Goal: Information Seeking & Learning: Learn about a topic

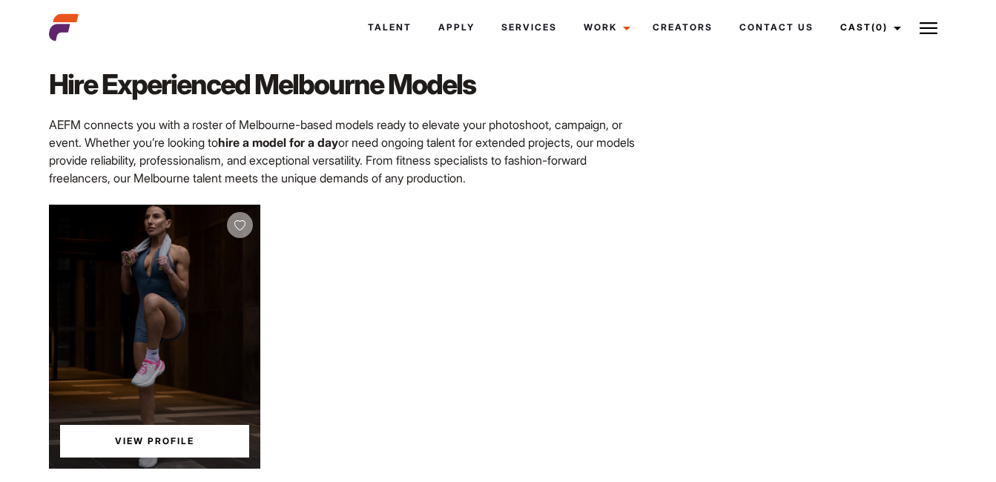
scroll to position [742, 0]
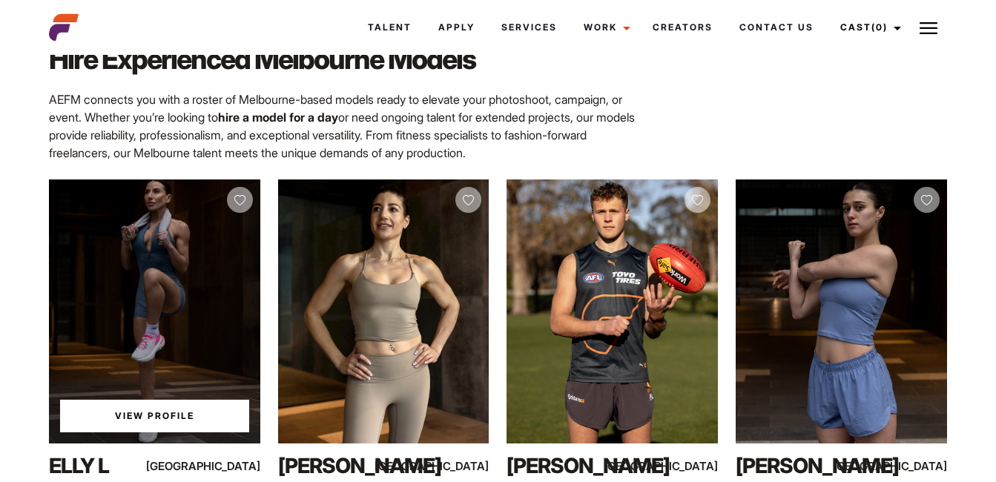
click at [205, 261] on div "View Profile" at bounding box center [154, 312] width 211 height 264
click at [152, 400] on link "View Profile" at bounding box center [154, 416] width 189 height 33
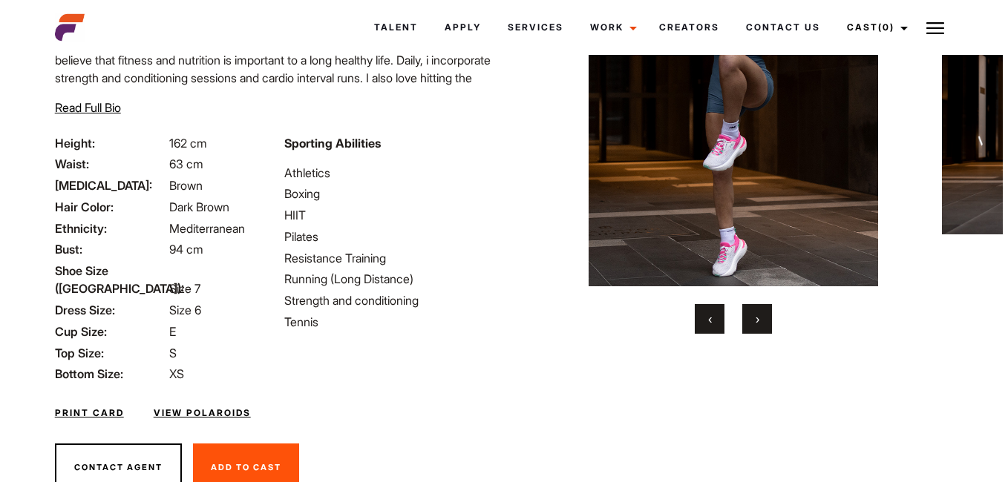
scroll to position [210, 0]
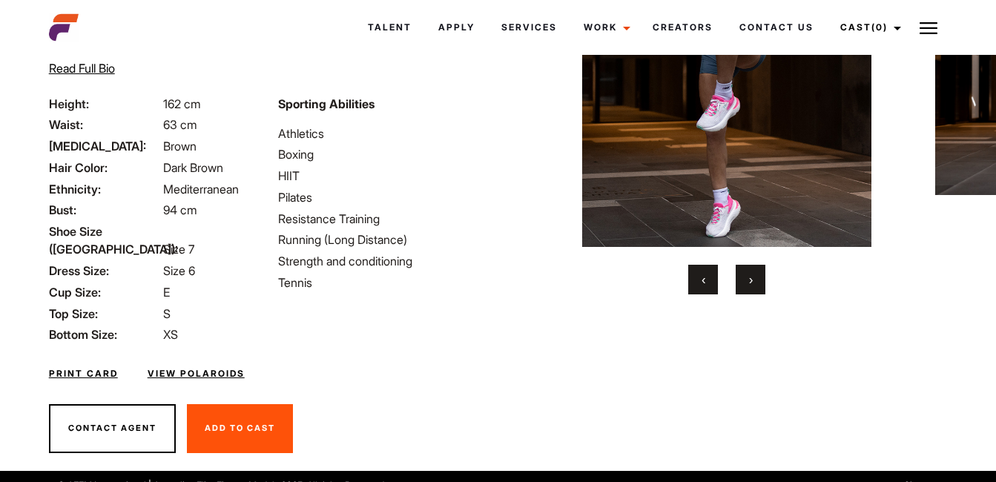
click at [194, 367] on link "View Polaroids" at bounding box center [196, 373] width 97 height 13
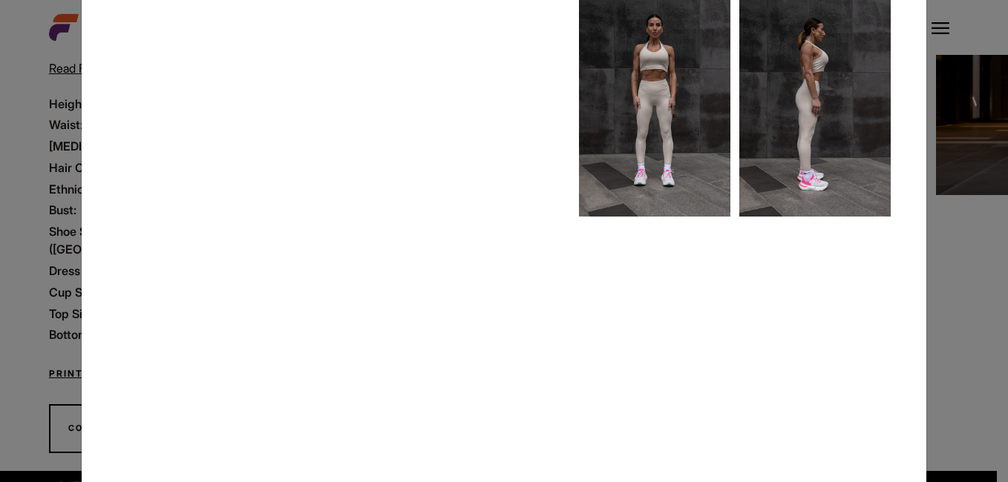
scroll to position [135, 0]
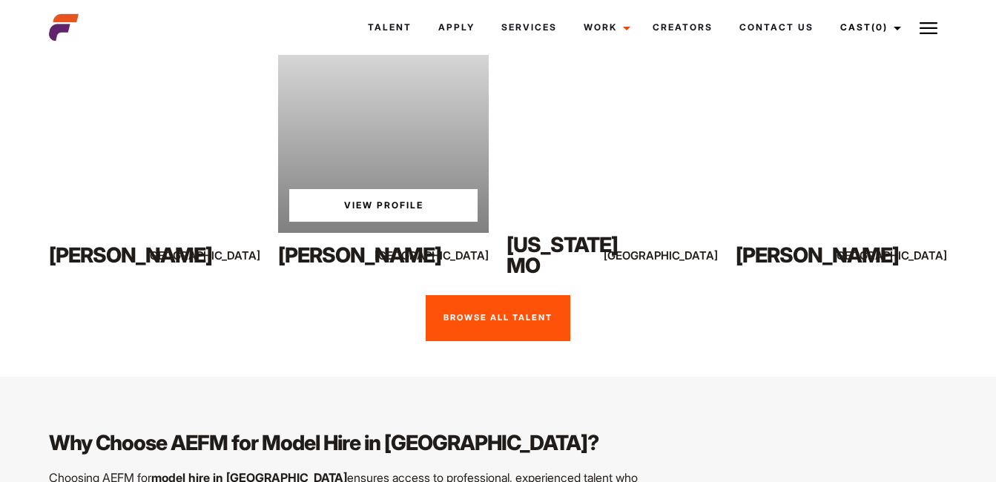
scroll to position [1336, 0]
